Goal: Task Accomplishment & Management: Manage account settings

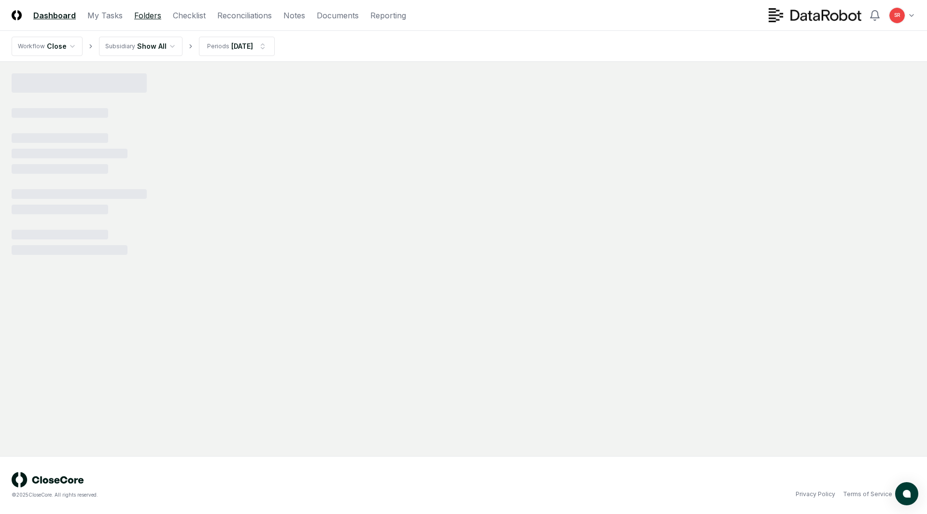
click at [142, 14] on link "Folders" at bounding box center [147, 16] width 27 height 12
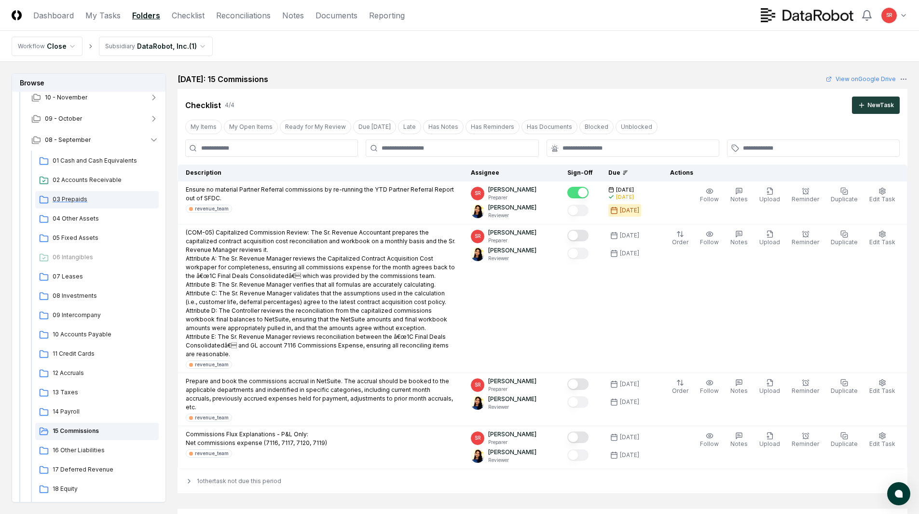
scroll to position [145, 0]
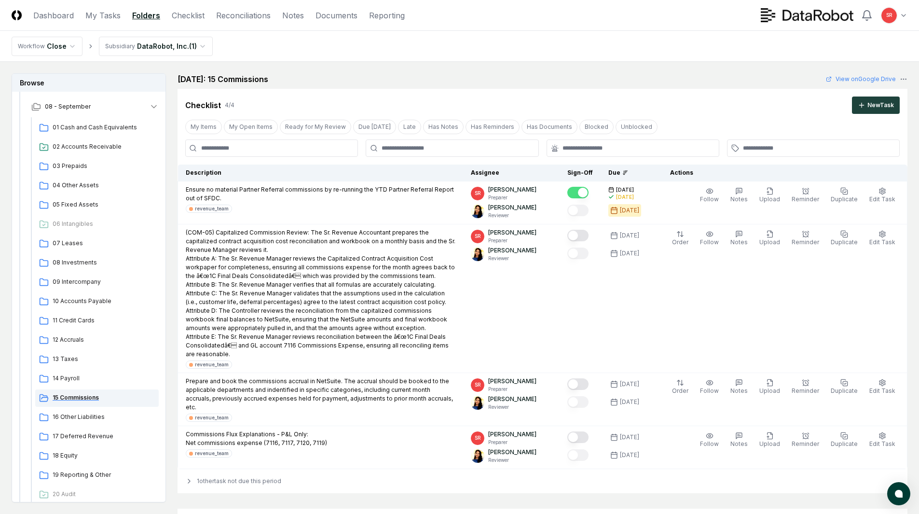
click at [72, 395] on span "15 Commissions" at bounding box center [104, 397] width 102 height 9
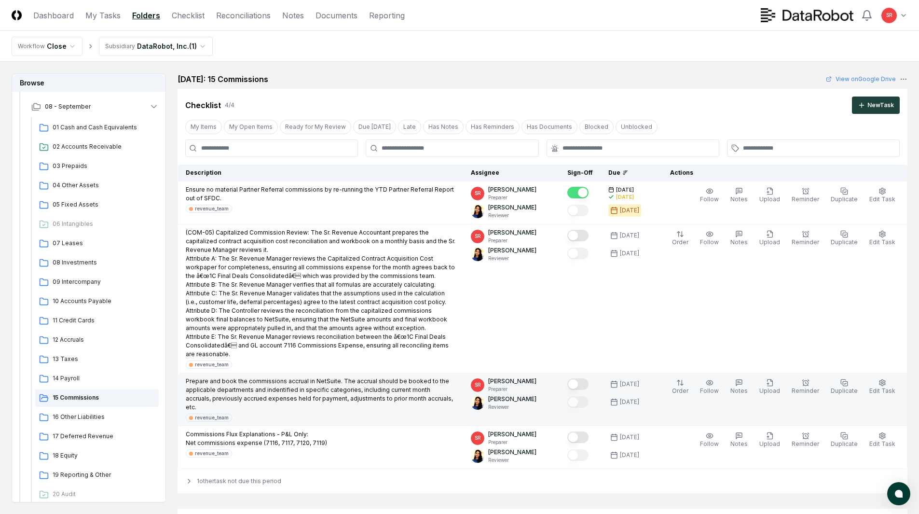
click at [586, 382] on button "Mark complete" at bounding box center [578, 384] width 21 height 12
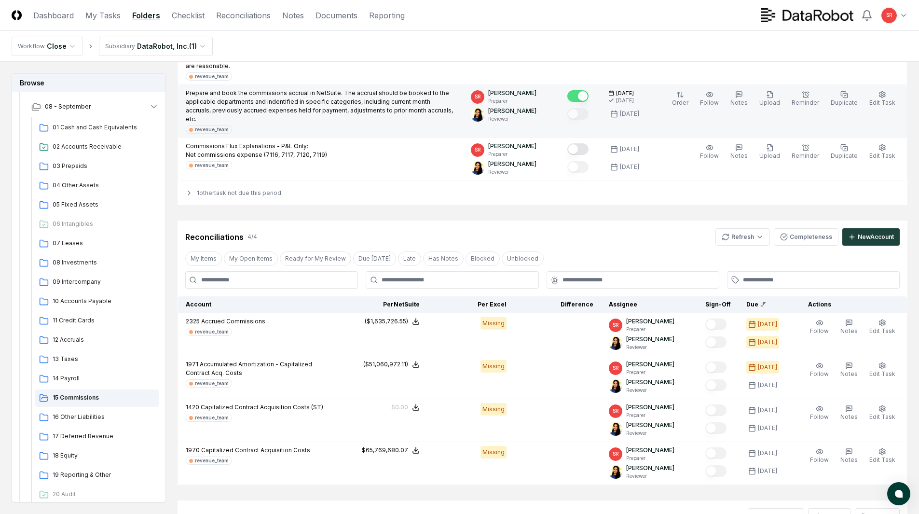
scroll to position [290, 0]
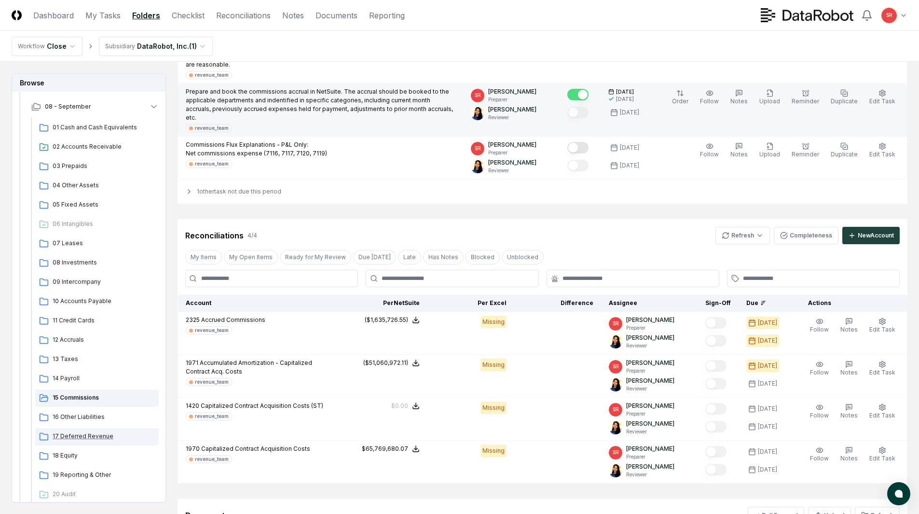
click at [68, 433] on span "17 Deferred Revenue" at bounding box center [104, 436] width 102 height 9
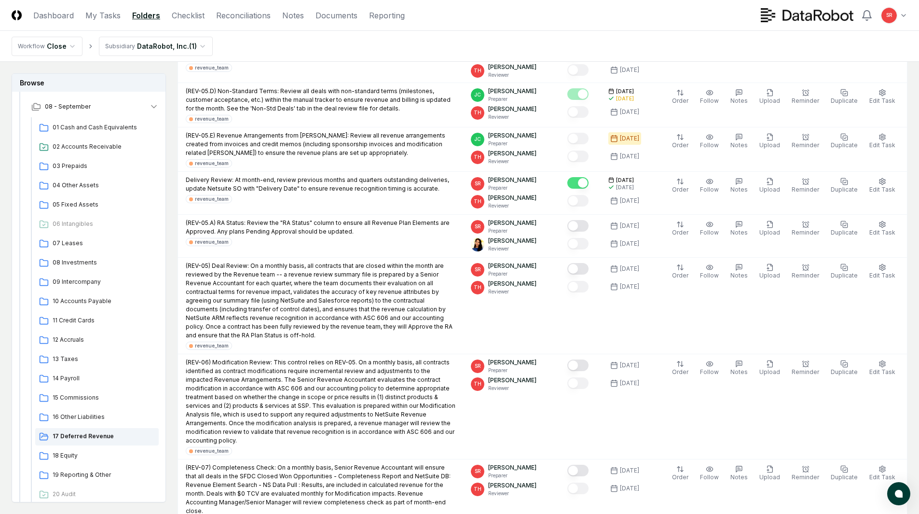
scroll to position [386, 0]
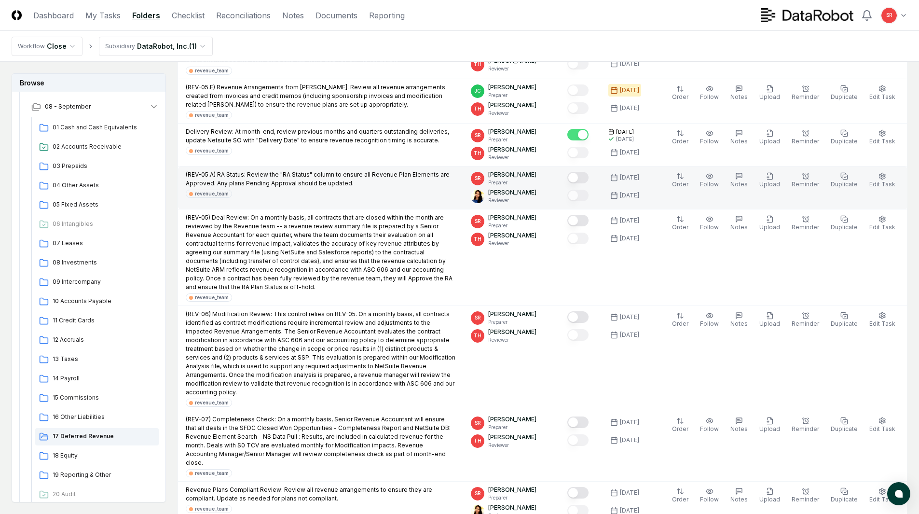
click at [585, 174] on button "Mark complete" at bounding box center [578, 178] width 21 height 12
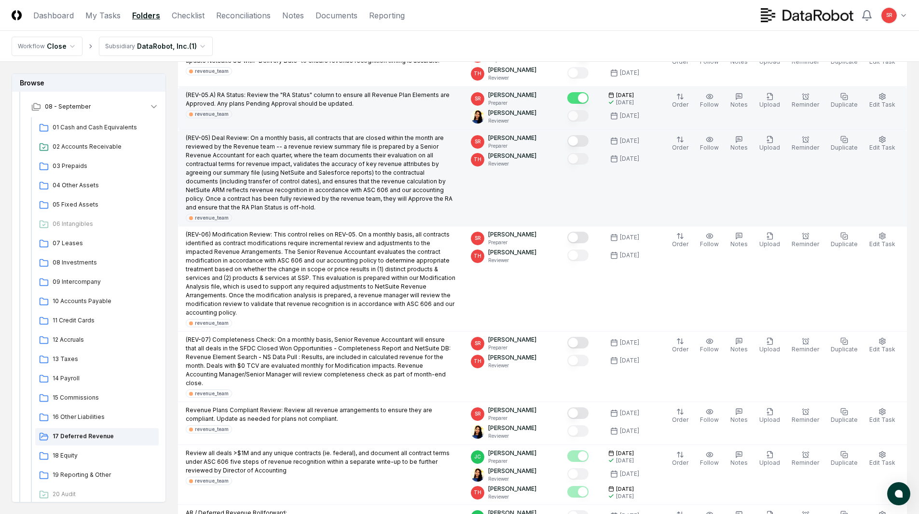
scroll to position [483, 0]
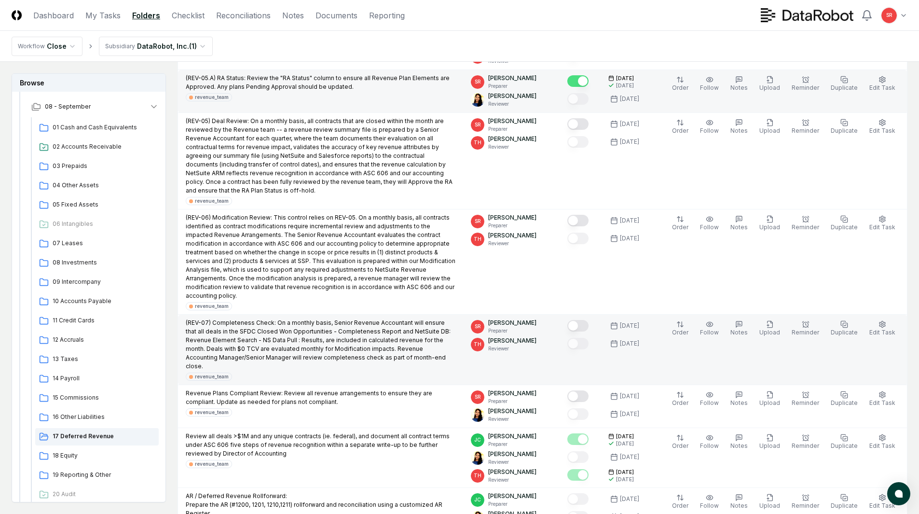
click at [583, 320] on button "Mark complete" at bounding box center [578, 326] width 21 height 12
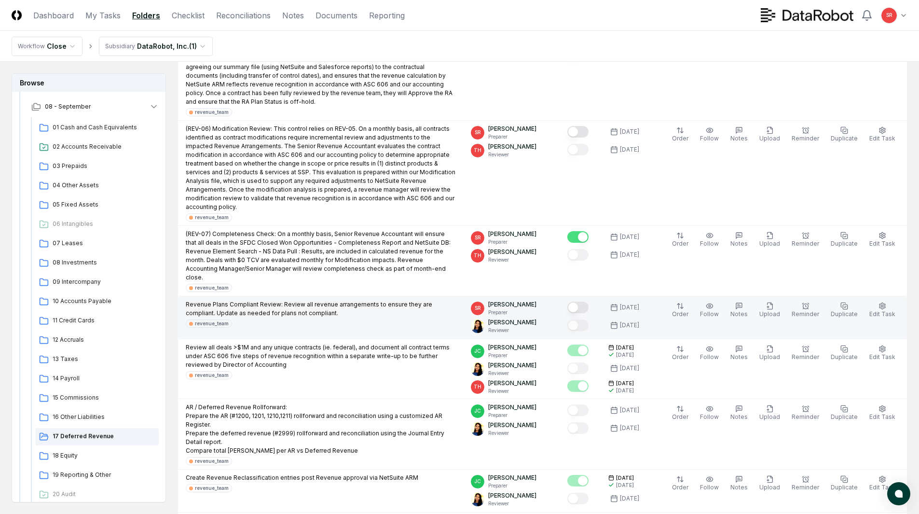
scroll to position [579, 0]
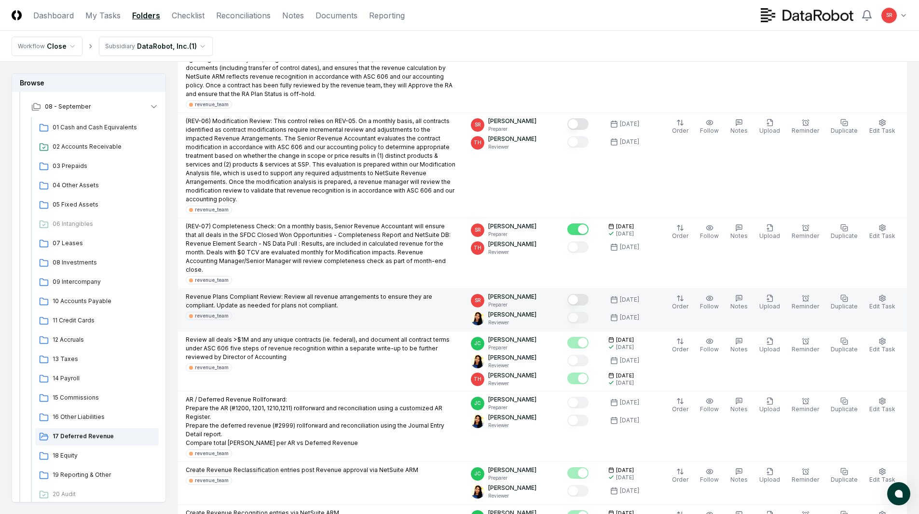
click at [586, 294] on button "Mark complete" at bounding box center [578, 300] width 21 height 12
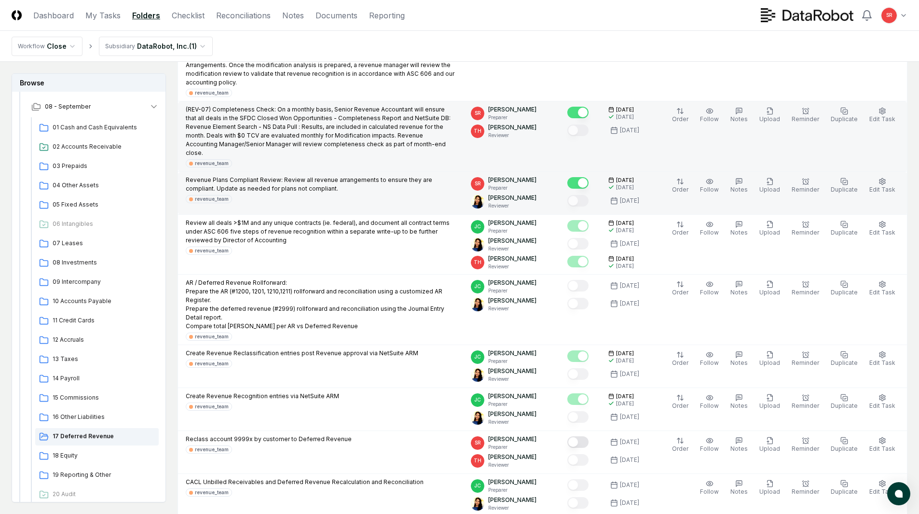
scroll to position [724, 0]
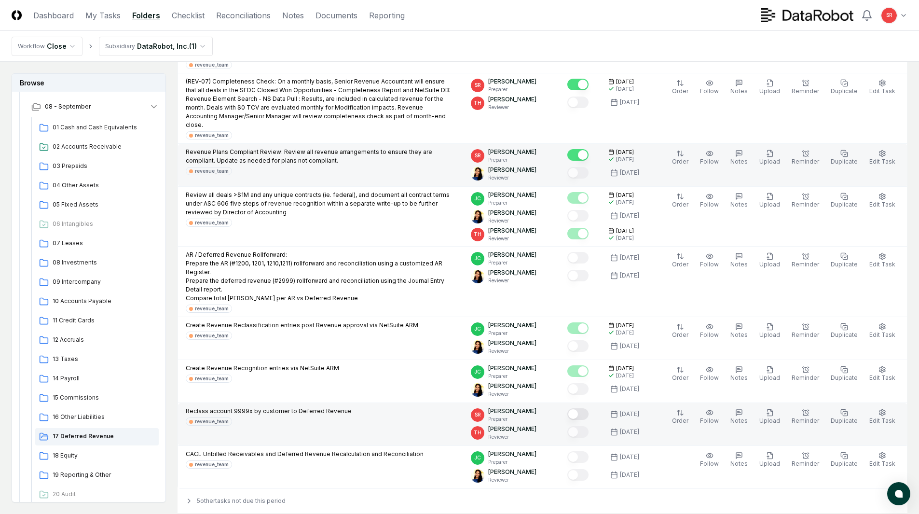
click at [584, 408] on button "Mark complete" at bounding box center [578, 414] width 21 height 12
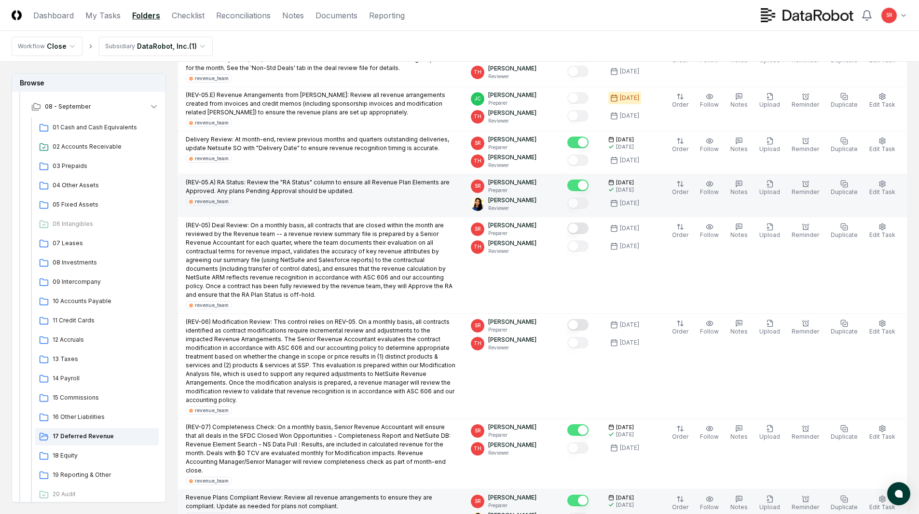
scroll to position [483, 0]
